Goal: Task Accomplishment & Management: Complete application form

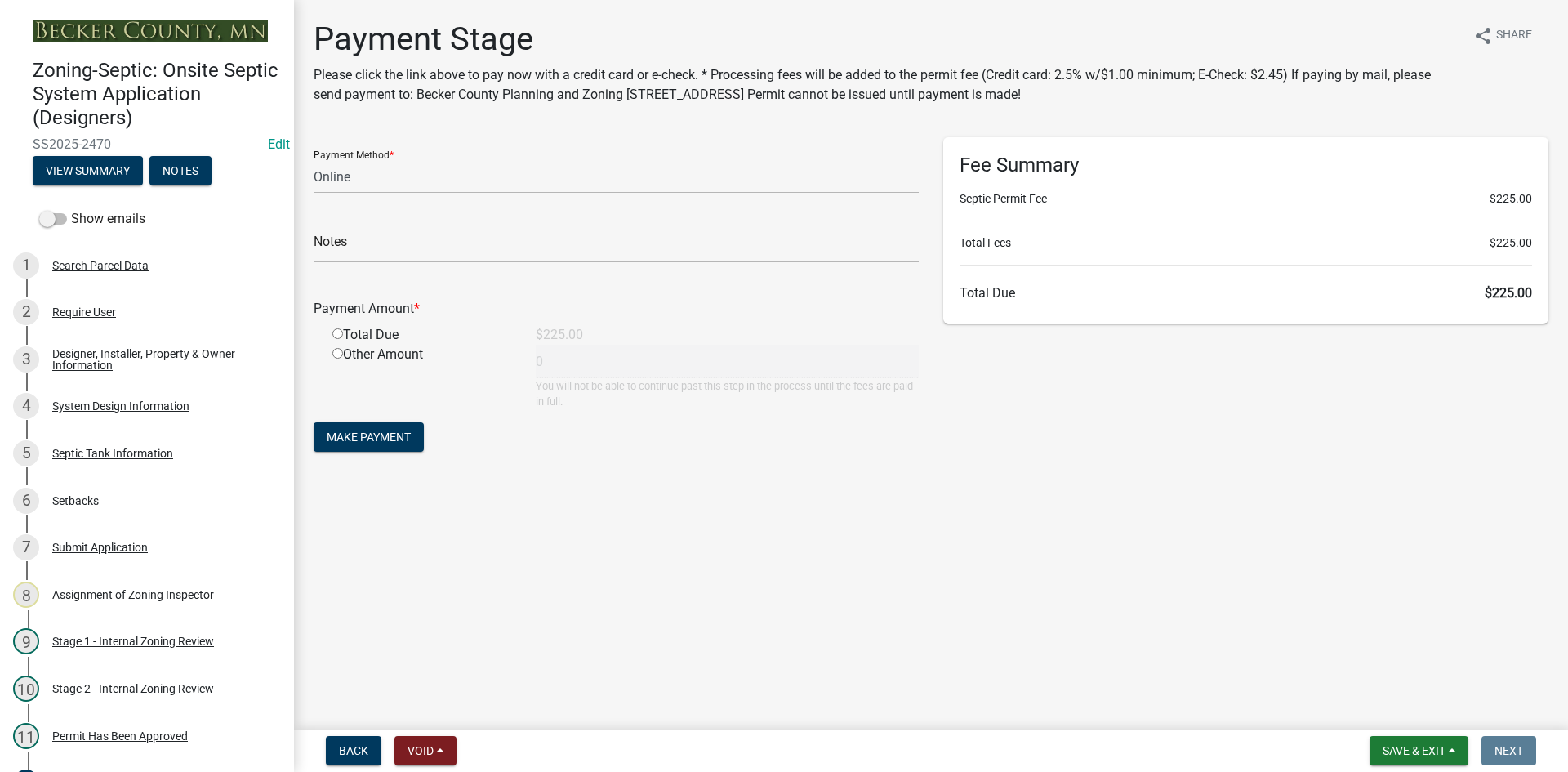
select select "3: 3"
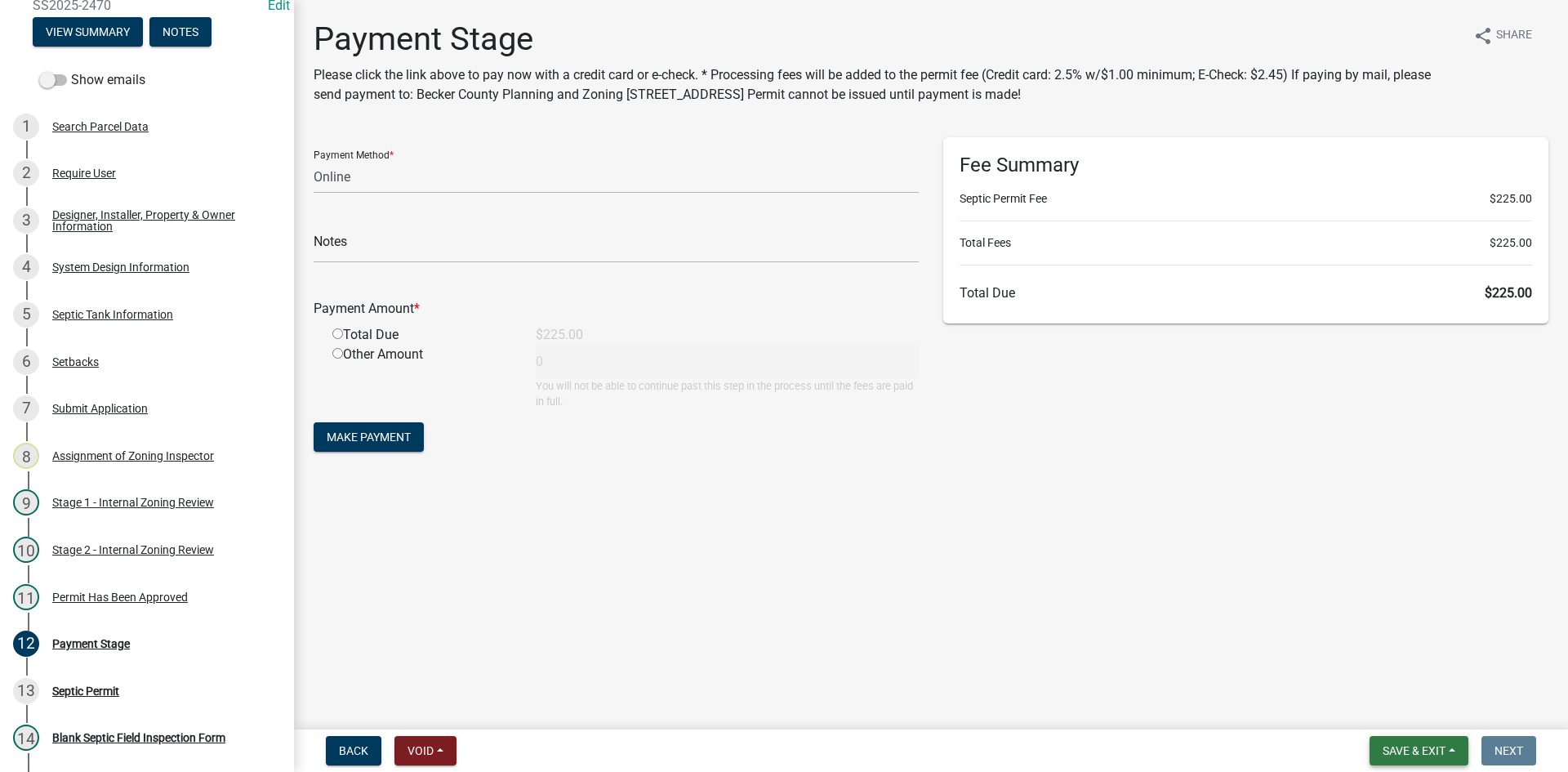
click at [1427, 744] on span "Save & Exit" at bounding box center [1415, 750] width 63 height 13
click at [1390, 720] on button "Save & Exit" at bounding box center [1404, 709] width 131 height 40
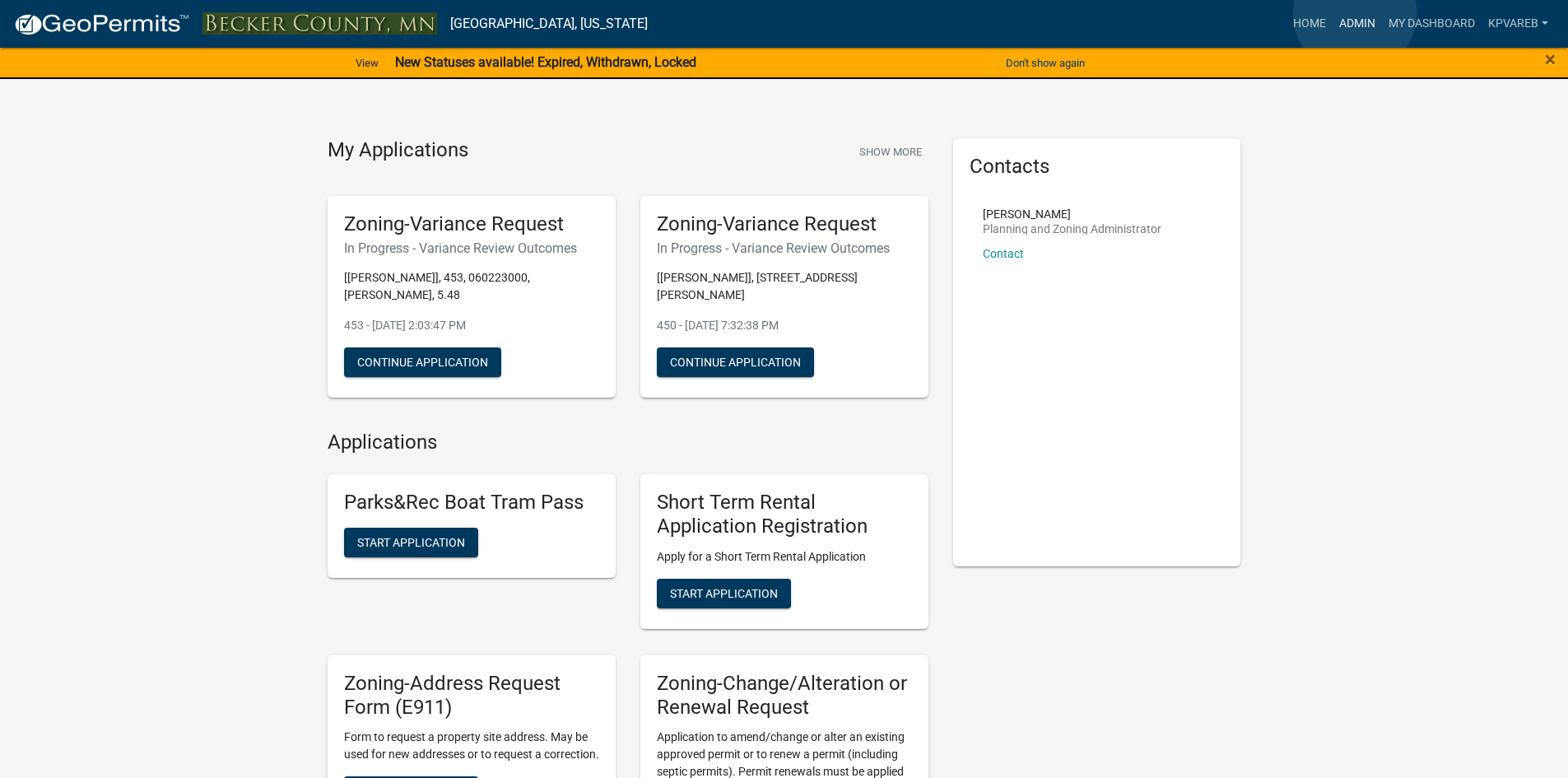
click at [1355, 13] on link "Admin" at bounding box center [1358, 23] width 50 height 31
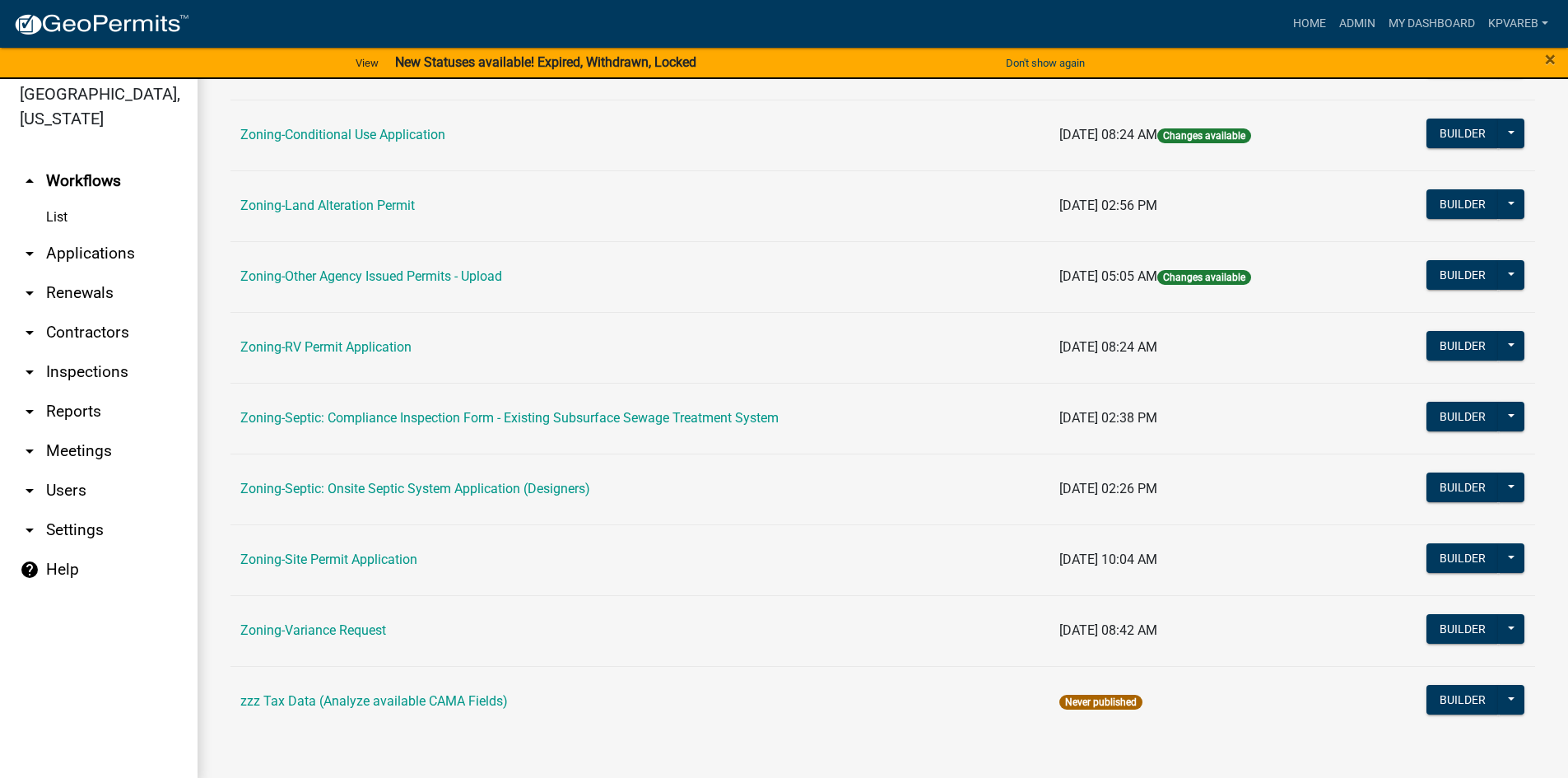
scroll to position [20, 0]
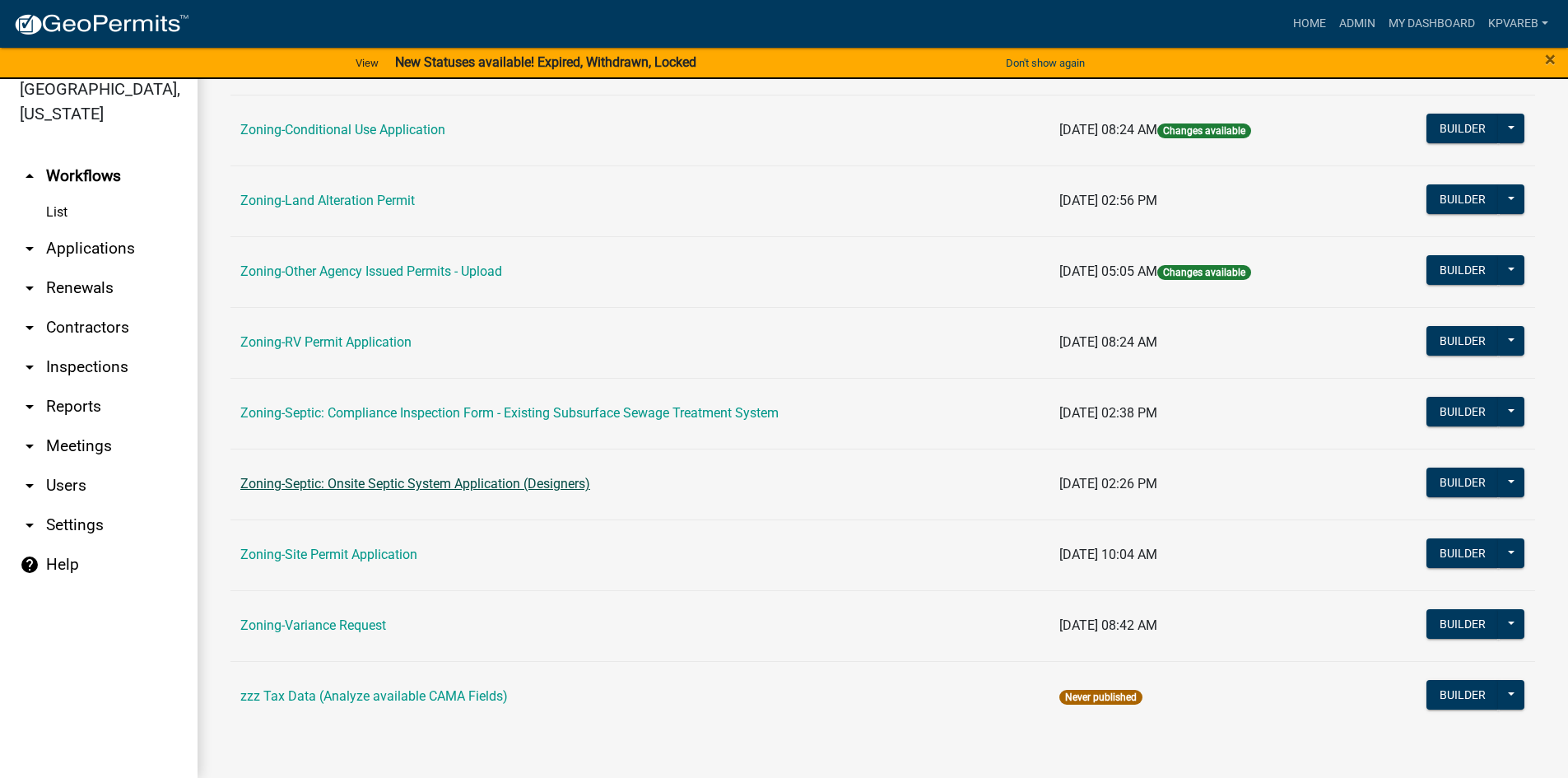
click at [459, 486] on link "Zoning-Septic: Onsite Septic System Application (Designers)" at bounding box center [415, 484] width 350 height 16
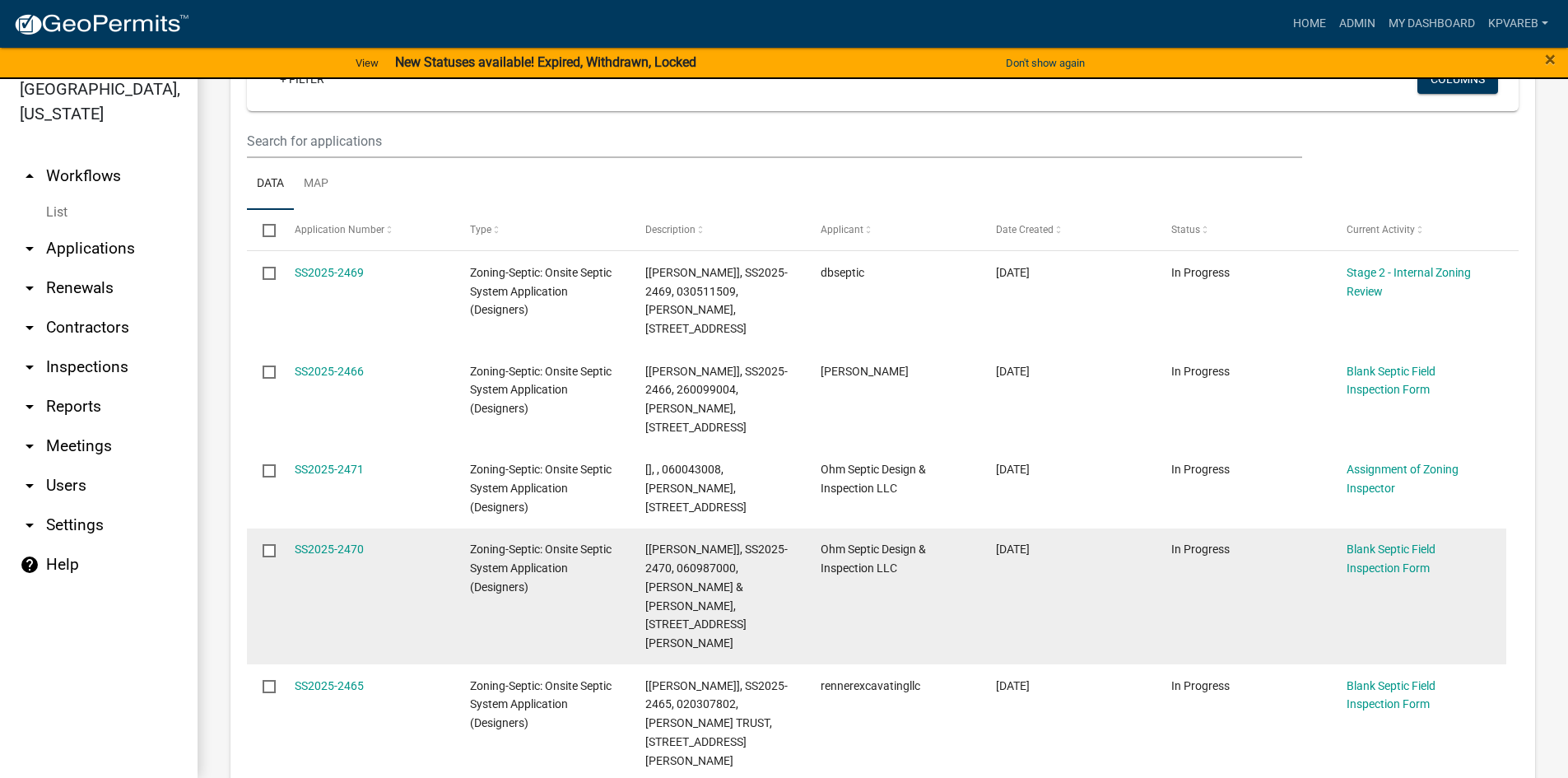
scroll to position [329, 0]
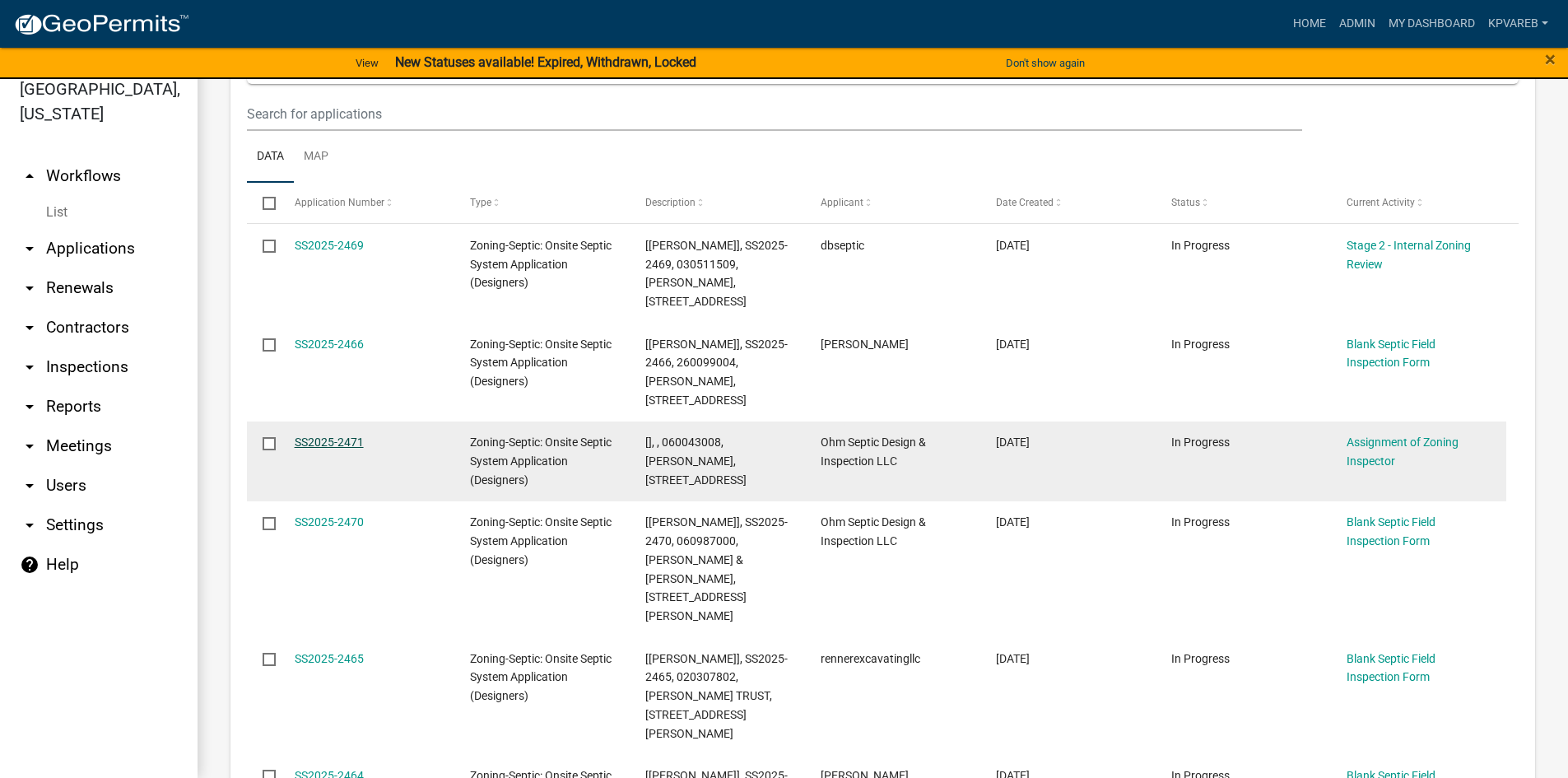
click at [344, 435] on link "SS2025-2471" at bounding box center [328, 441] width 69 height 13
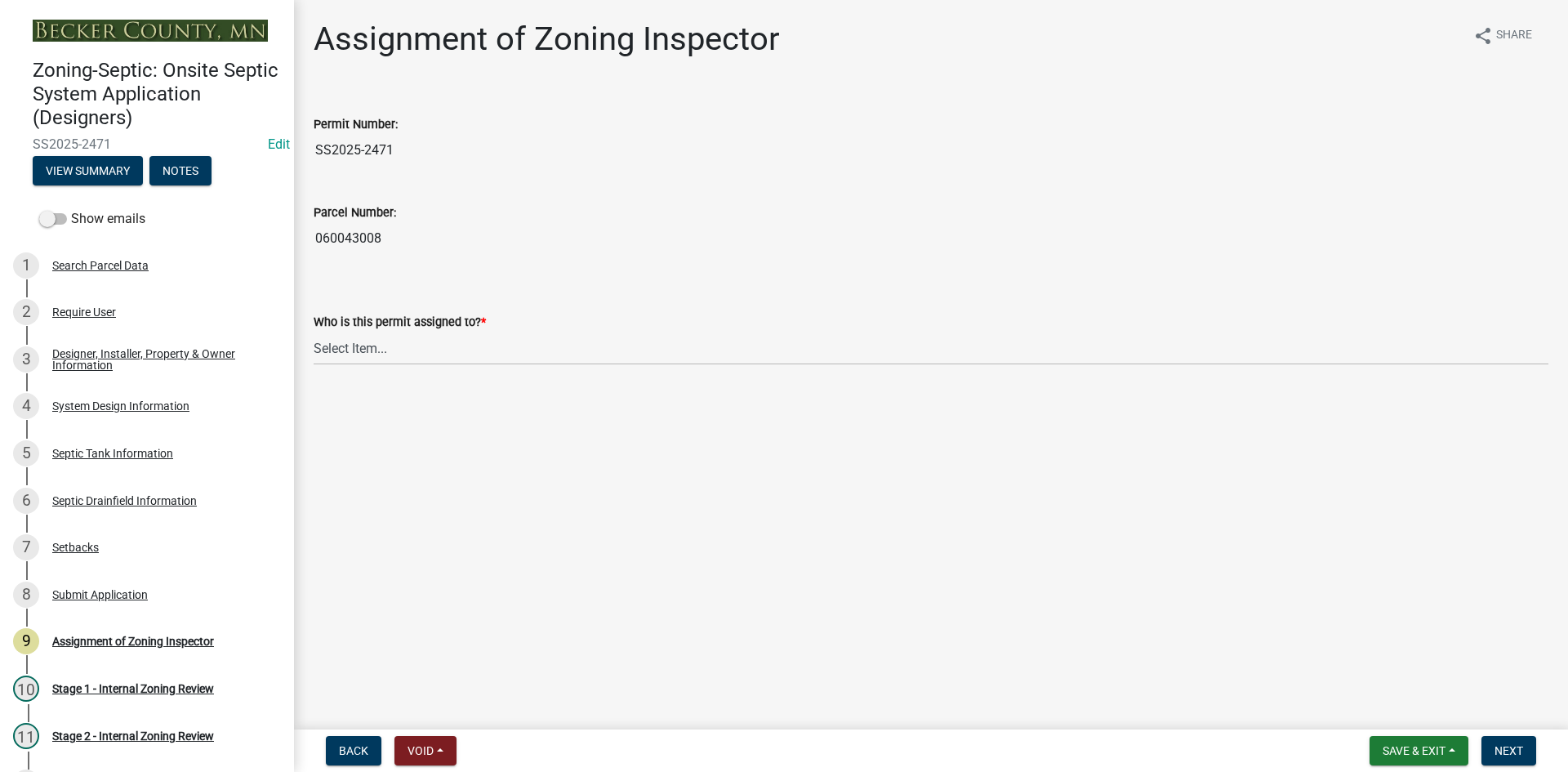
click at [347, 366] on wm-data-entity-input "Who is this permit assigned to? * Select Item... Nicole Bradbury Jeff Rusness K…" at bounding box center [931, 324] width 1235 height 110
click at [355, 353] on select "Select Item... Nicole Bradbury Jeff Rusness Kyle Vareberg Susan Rockwell Tyler …" at bounding box center [931, 348] width 1235 height 34
click at [314, 332] on select "Select Item... Nicole Bradbury Jeff Rusness Kyle Vareberg Susan Rockwell Tyler …" at bounding box center [931, 348] width 1235 height 34
select select "7bfe52ba-73b7-4ac1-9bde-d3bb601555ca"
click at [1519, 746] on span "Next" at bounding box center [1509, 750] width 29 height 13
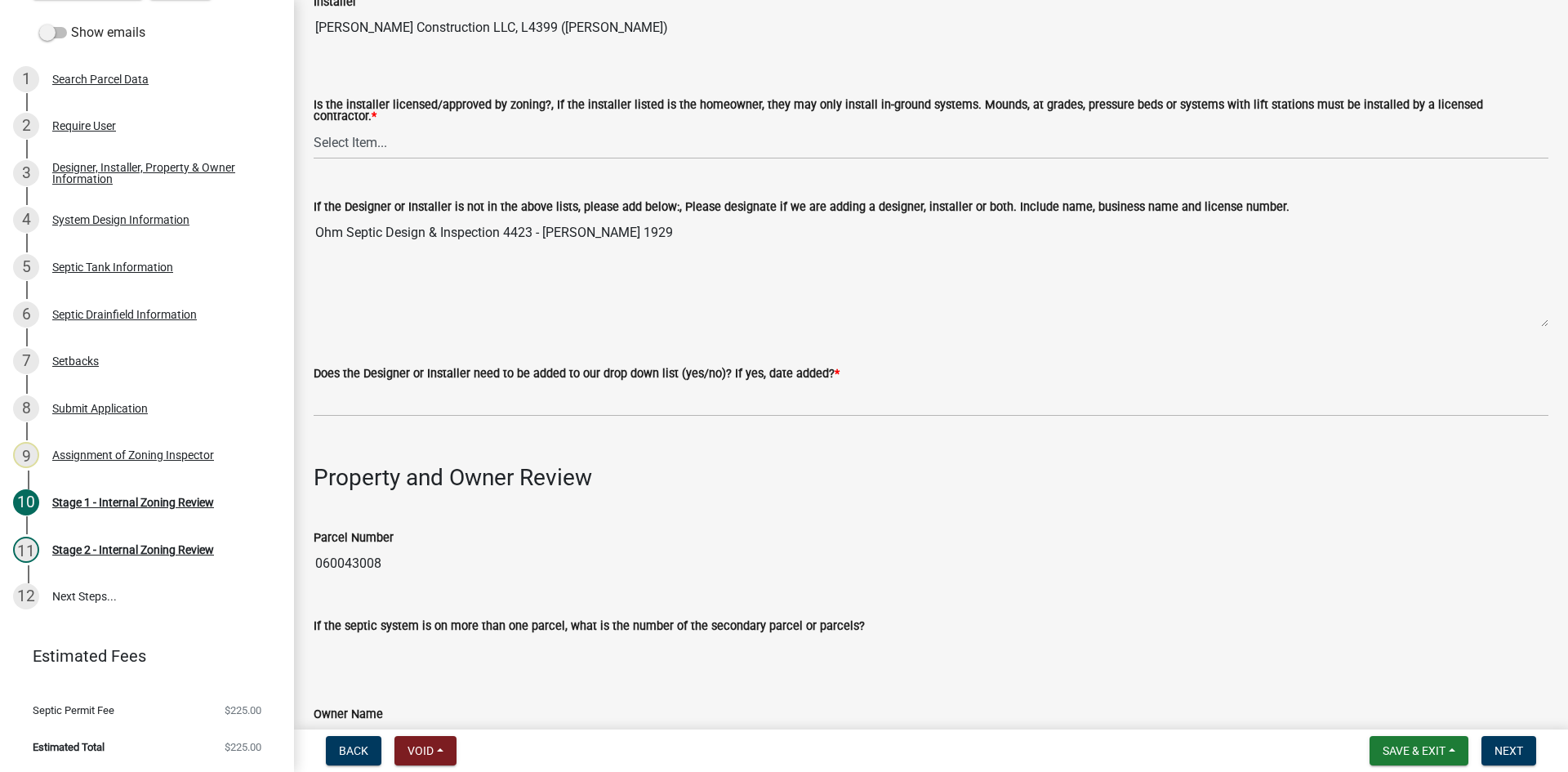
scroll to position [327, 0]
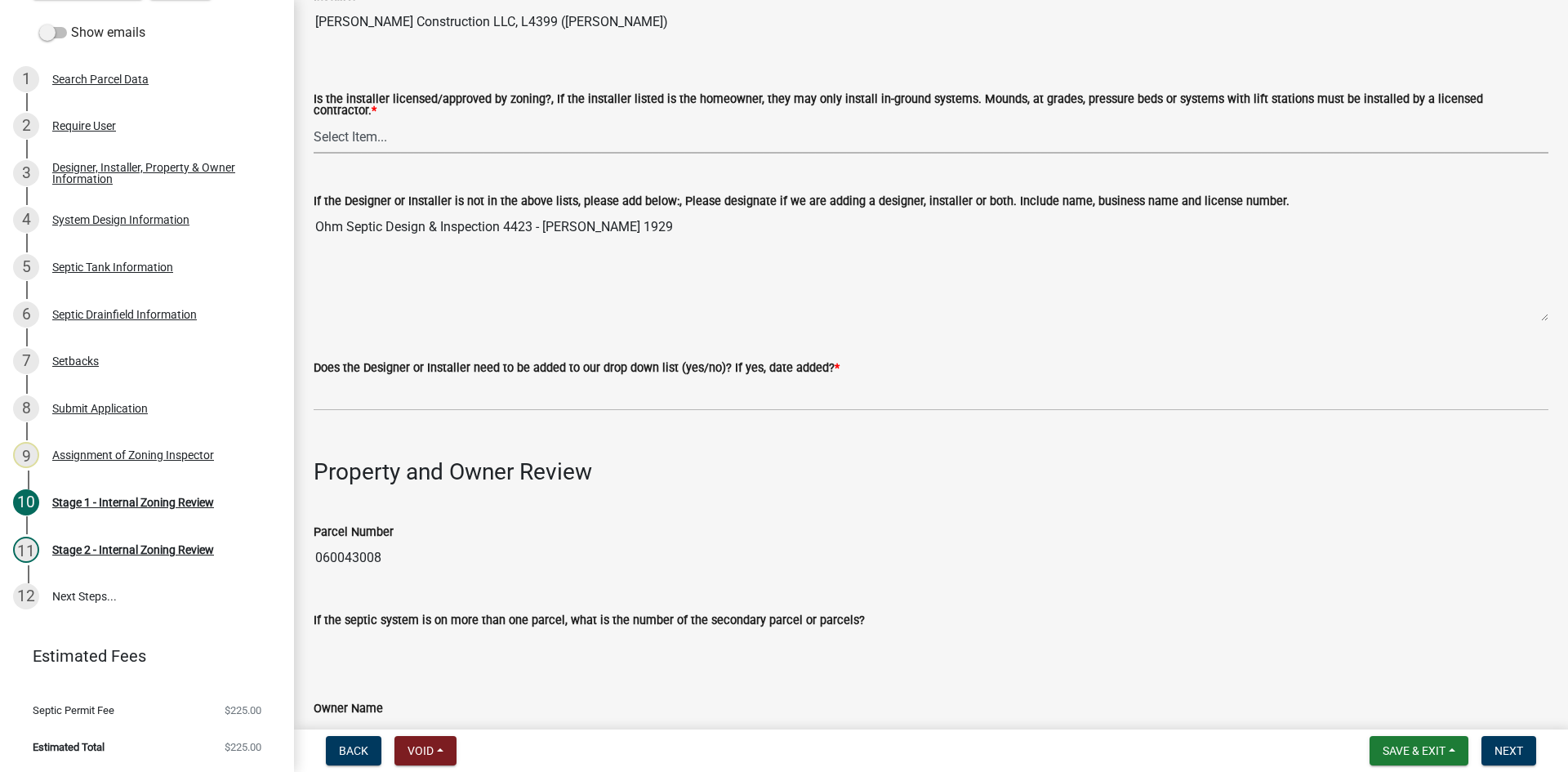
click at [361, 140] on select "Select Item... Yes No" at bounding box center [931, 137] width 1235 height 34
click at [314, 120] on select "Select Item... Yes No" at bounding box center [931, 137] width 1235 height 34
select select "ca07ae0a-7638-46ff-ada2-c67ca3524324"
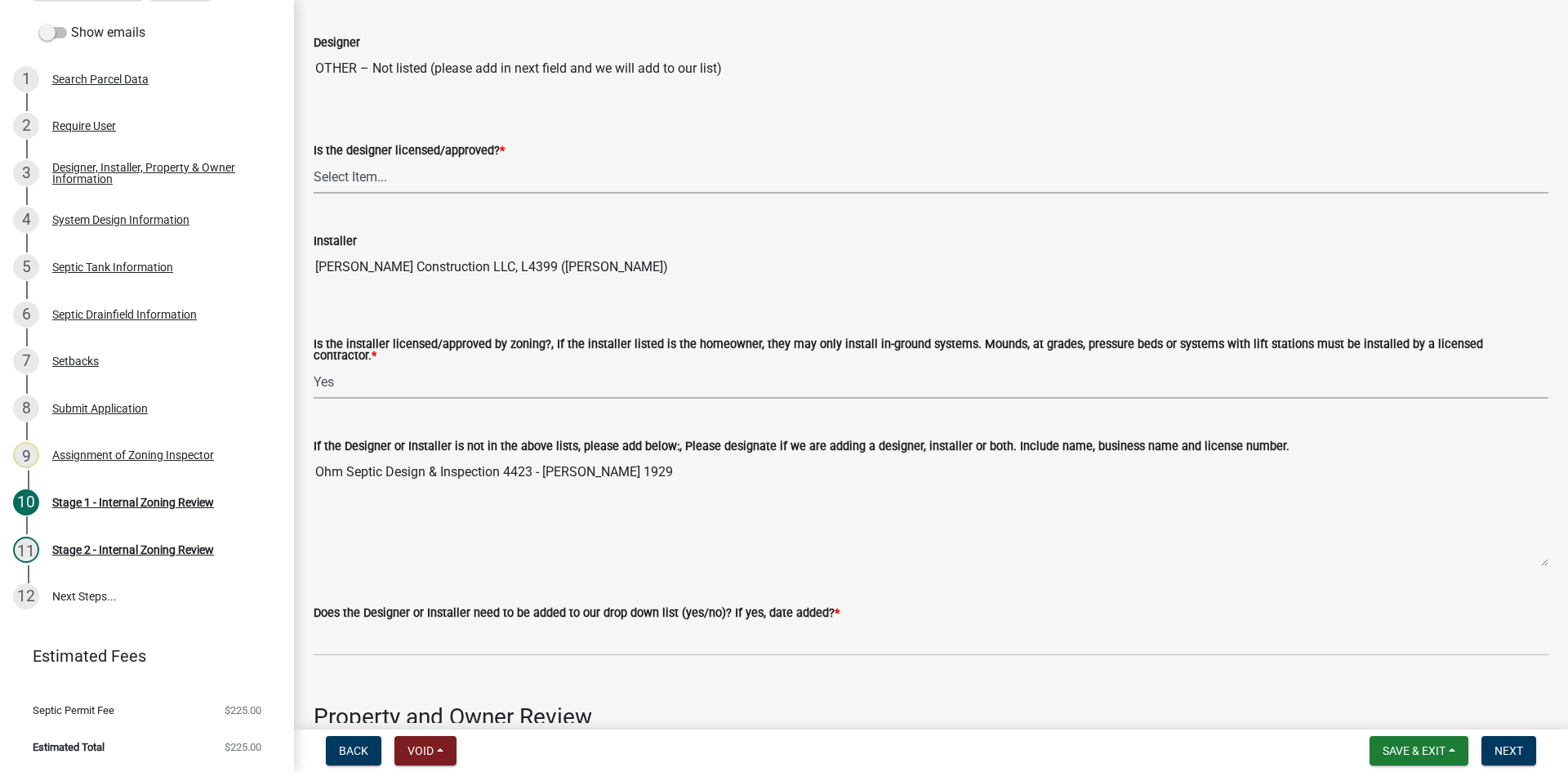
drag, startPoint x: 331, startPoint y: 175, endPoint x: 346, endPoint y: 189, distance: 20.5
click at [332, 175] on select "Select Item... Yes No" at bounding box center [931, 177] width 1235 height 34
click at [314, 160] on select "Select Item... Yes No" at bounding box center [931, 177] width 1235 height 34
select select "49e49f1e-3b32-4342-8c2e-9cbd4919fe4d"
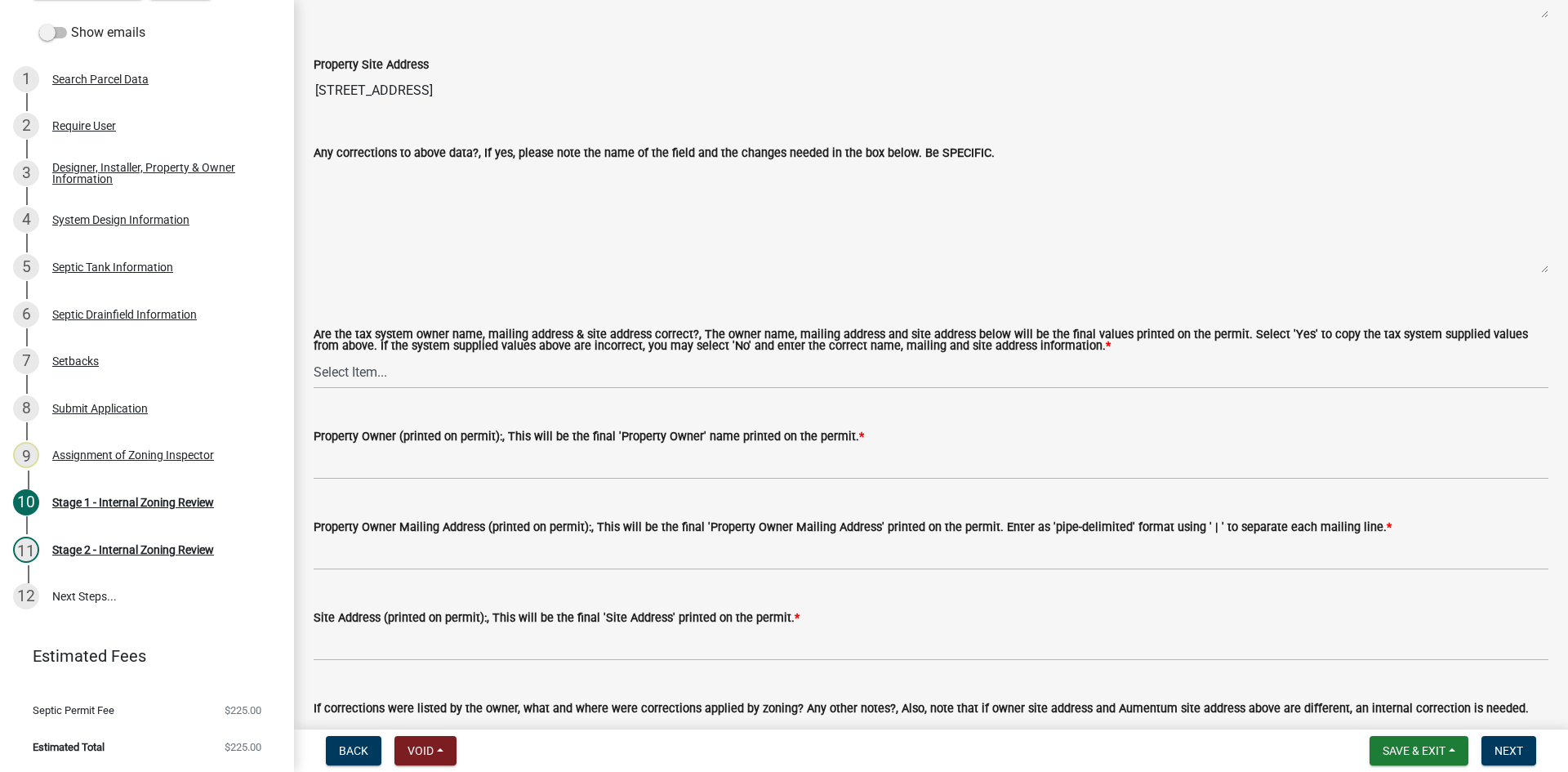
scroll to position [1470, 0]
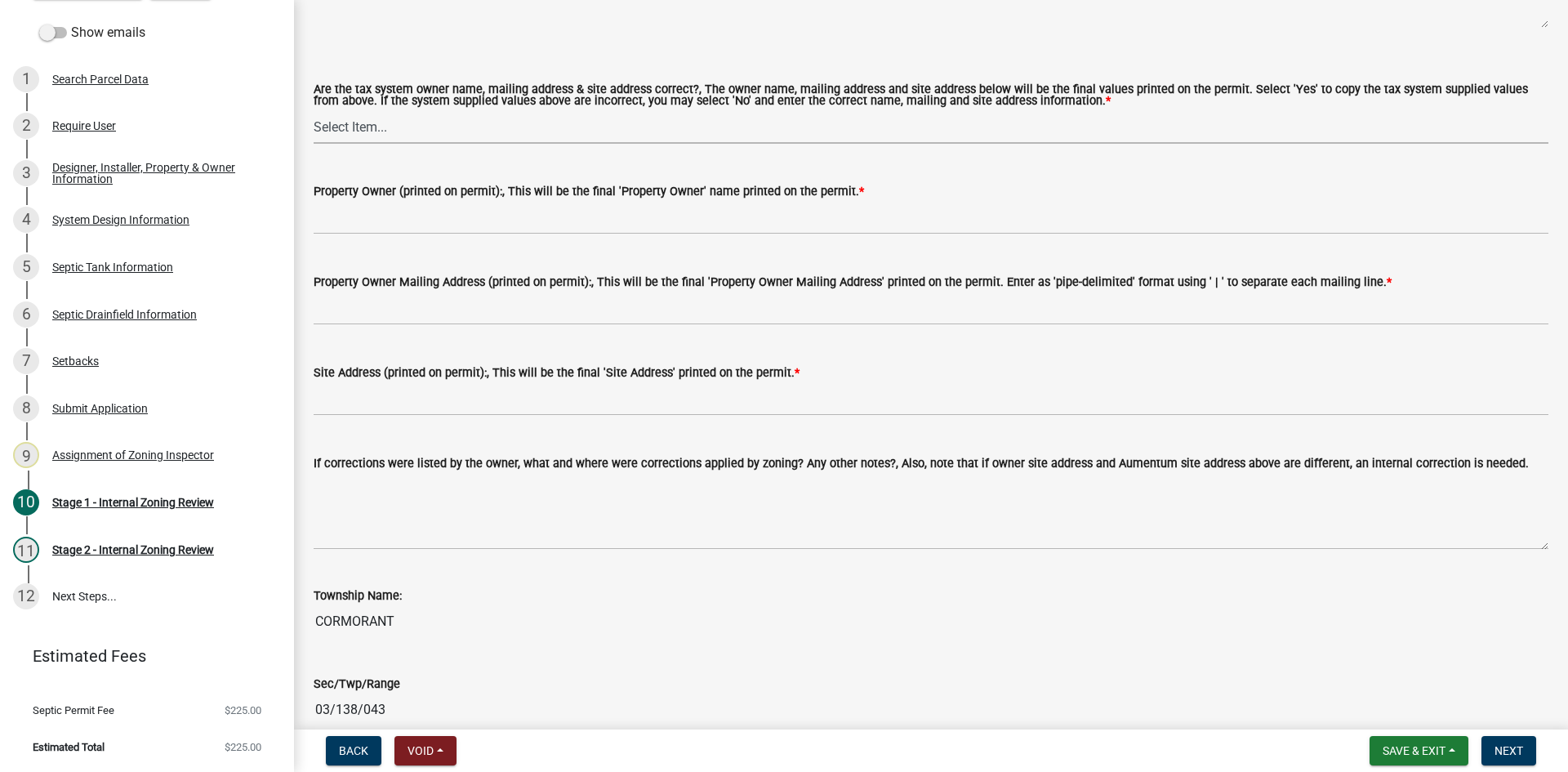
click at [338, 123] on select "Select Item... Yes No" at bounding box center [931, 127] width 1235 height 34
click at [314, 110] on select "Select Item... Yes No" at bounding box center [931, 127] width 1235 height 34
select select "ec75a761-93b4-47c5-8535-fea253c32937"
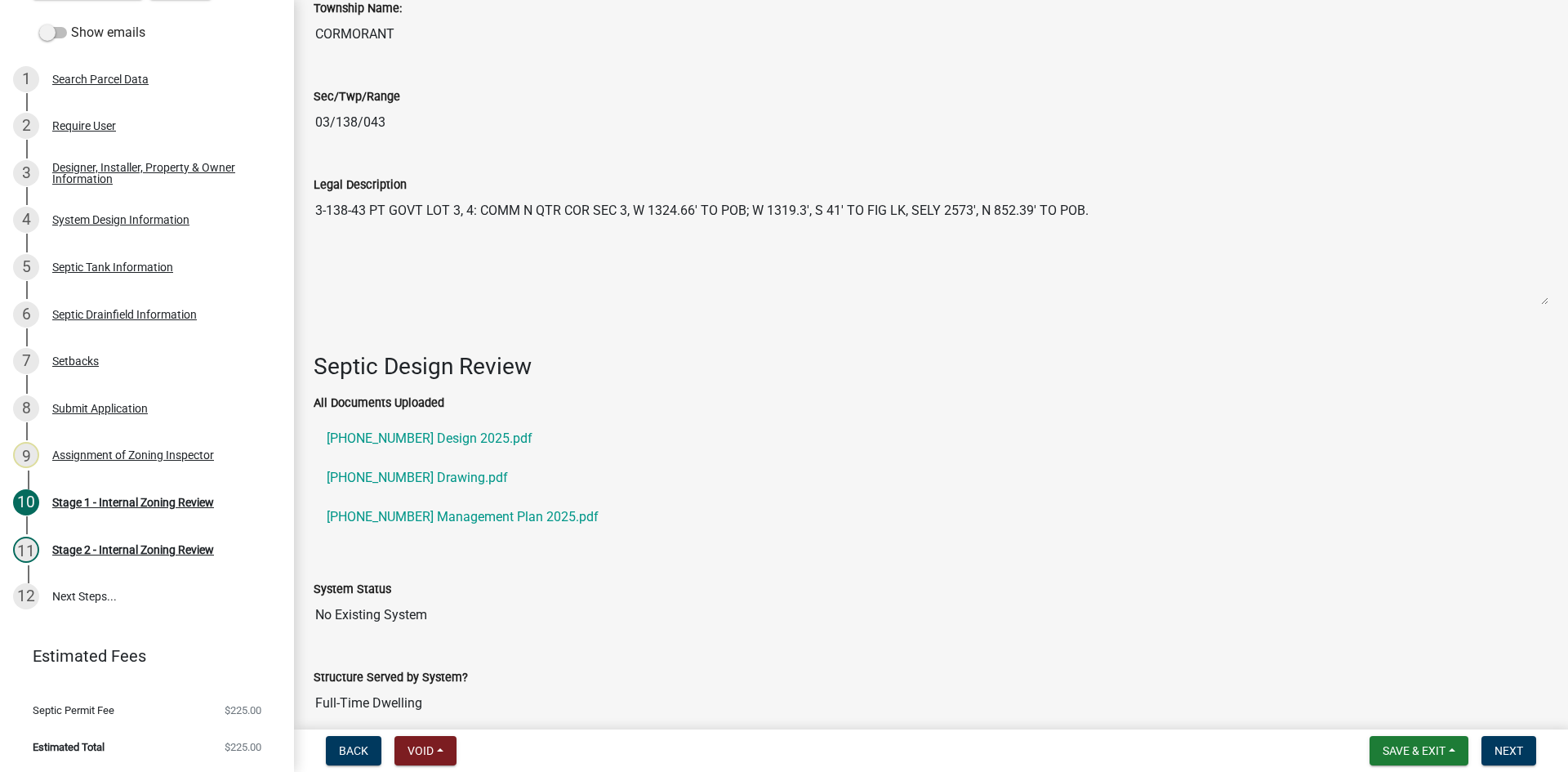
scroll to position [2205, 0]
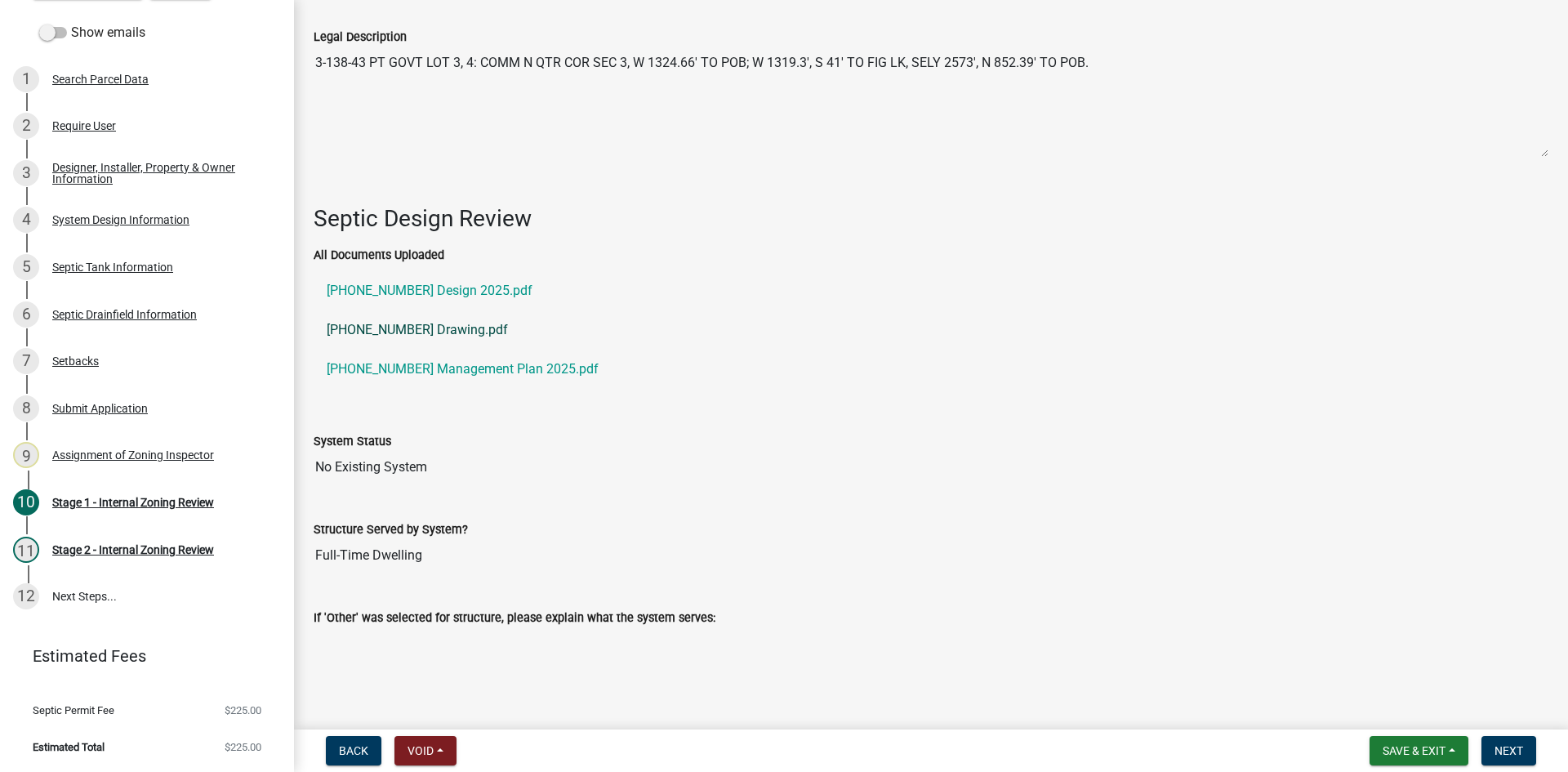
click at [438, 326] on link "06-004-3008 Drawing.pdf" at bounding box center [931, 331] width 1235 height 40
click at [424, 286] on link "06-004-3008 Design 2025.pdf" at bounding box center [931, 291] width 1235 height 40
